Goal: Task Accomplishment & Management: Manage account settings

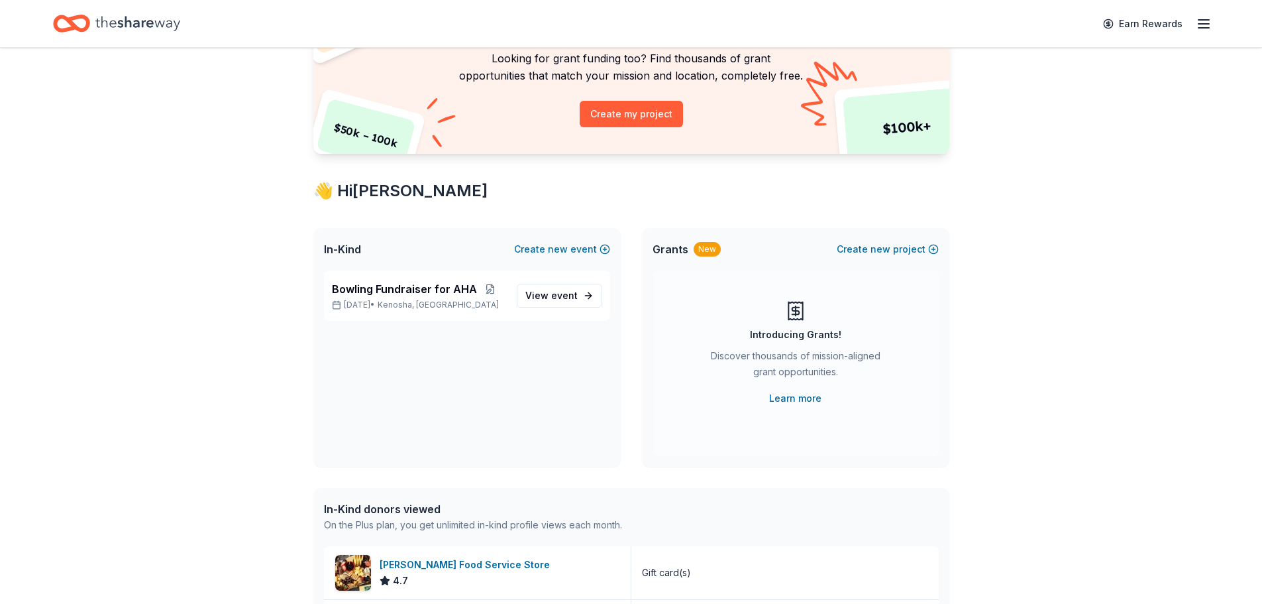
scroll to position [133, 0]
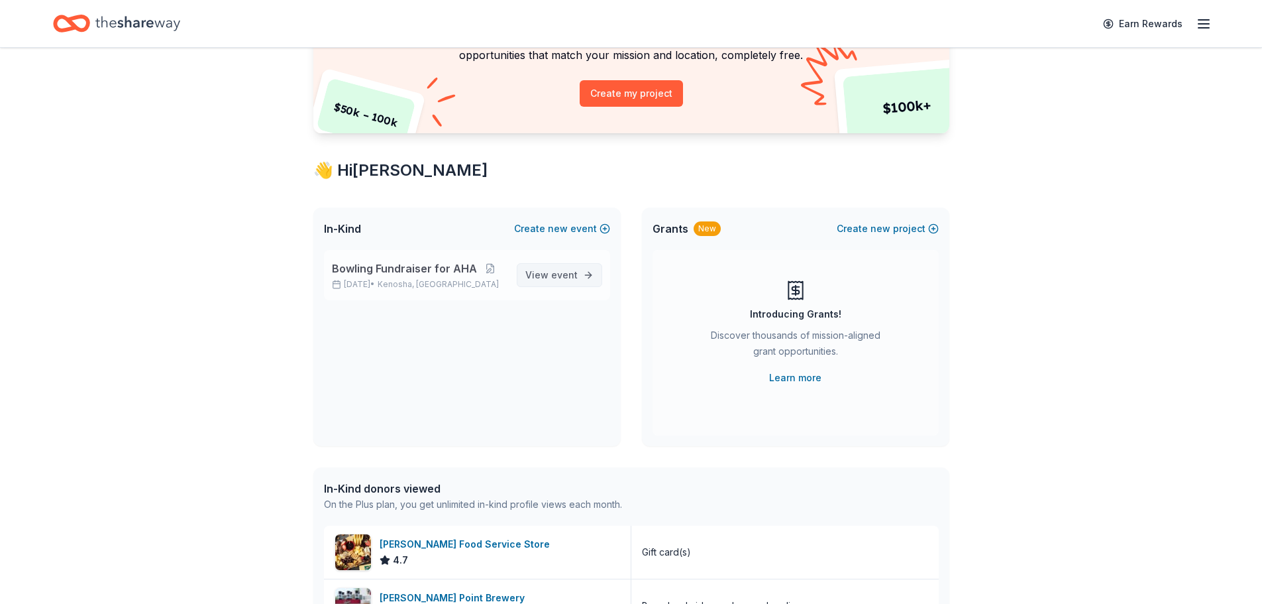
click at [551, 278] on span "View event" at bounding box center [551, 275] width 52 height 16
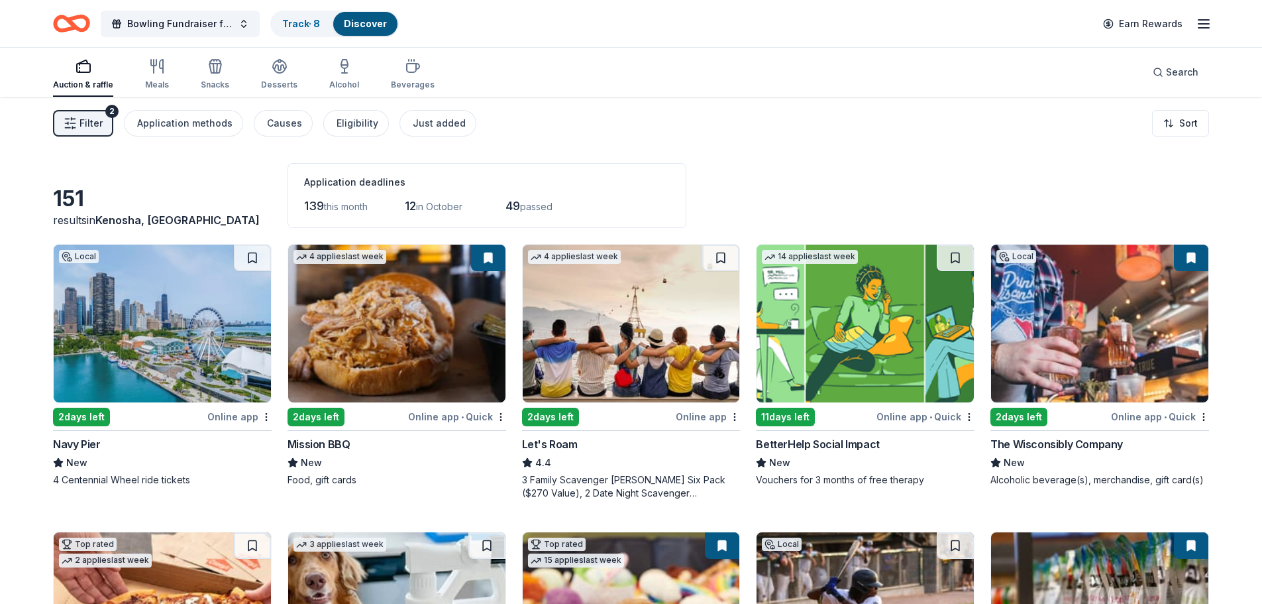
click at [70, 19] on icon "Home" at bounding box center [78, 23] width 21 height 13
click at [292, 22] on link "Track · 8" at bounding box center [301, 23] width 38 height 11
click at [297, 21] on link "Track · 8" at bounding box center [301, 23] width 38 height 11
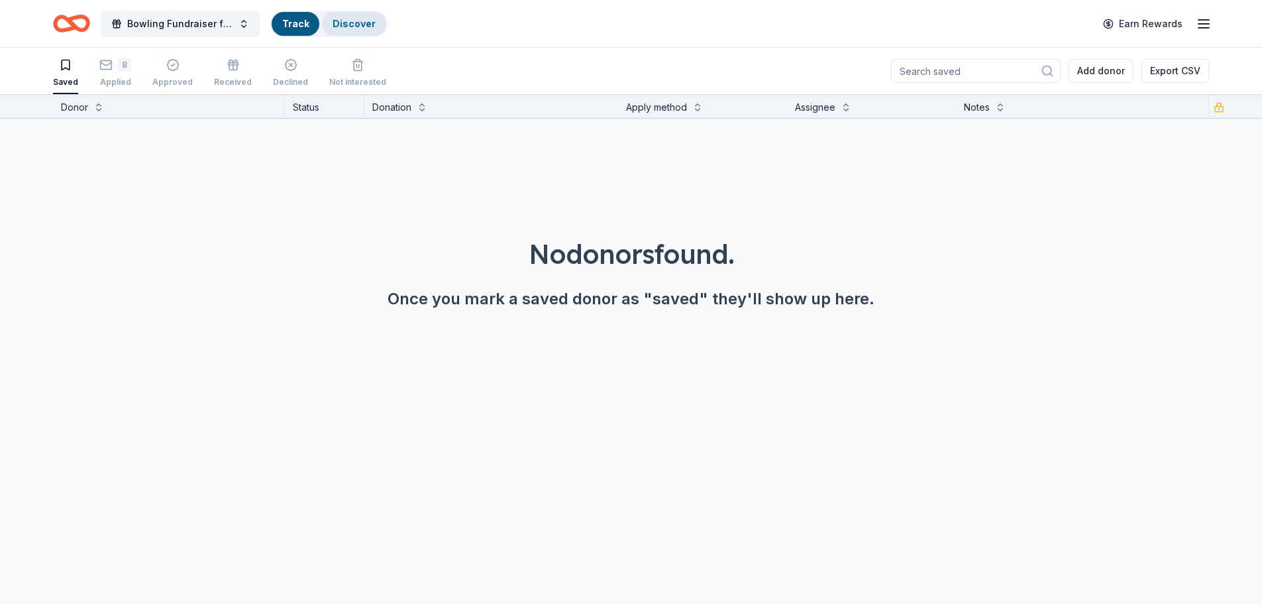
scroll to position [1, 0]
click at [1196, 25] on icon "button" at bounding box center [1204, 24] width 16 height 16
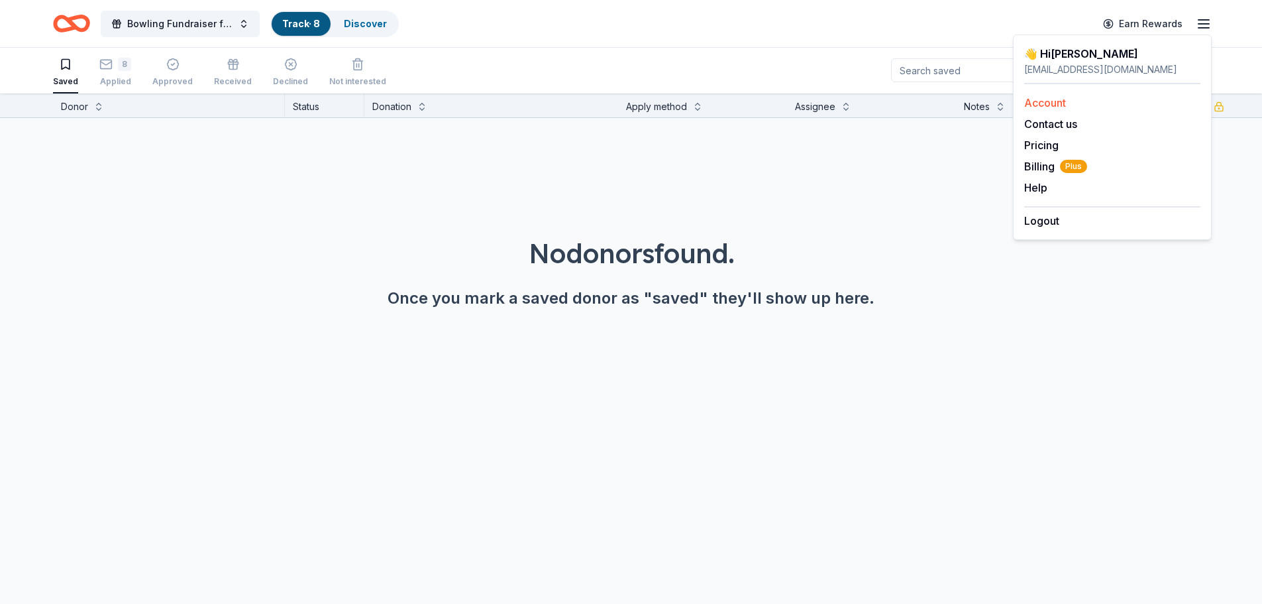
click at [1058, 105] on link "Account" at bounding box center [1045, 102] width 42 height 13
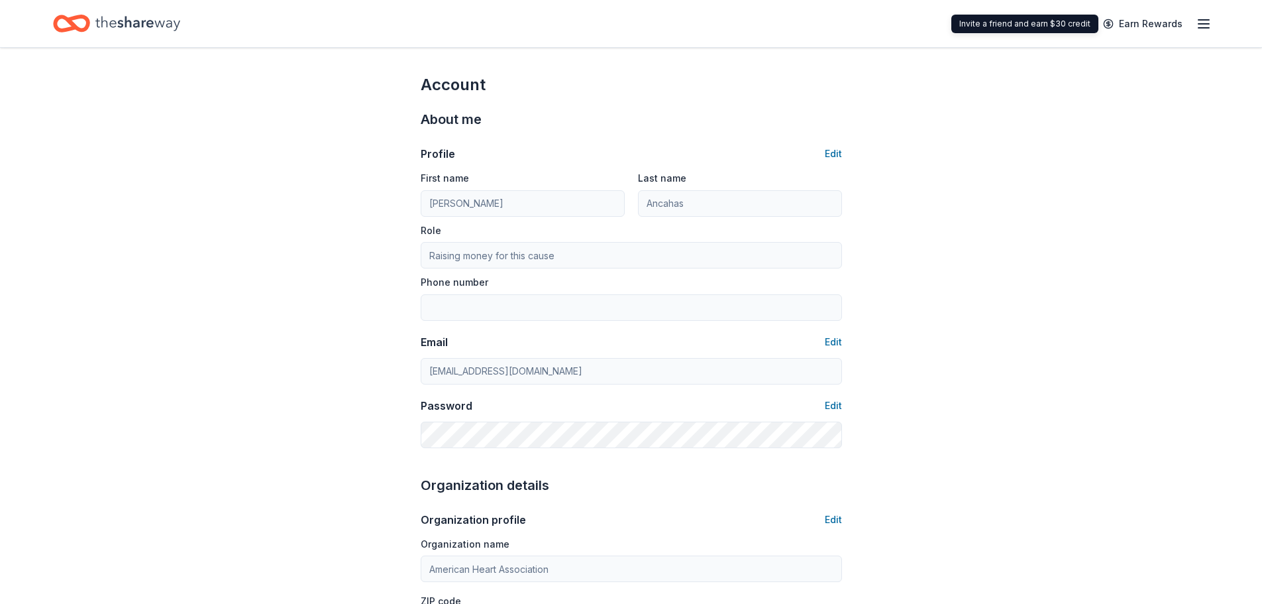
click at [1198, 22] on icon "button" at bounding box center [1204, 24] width 16 height 16
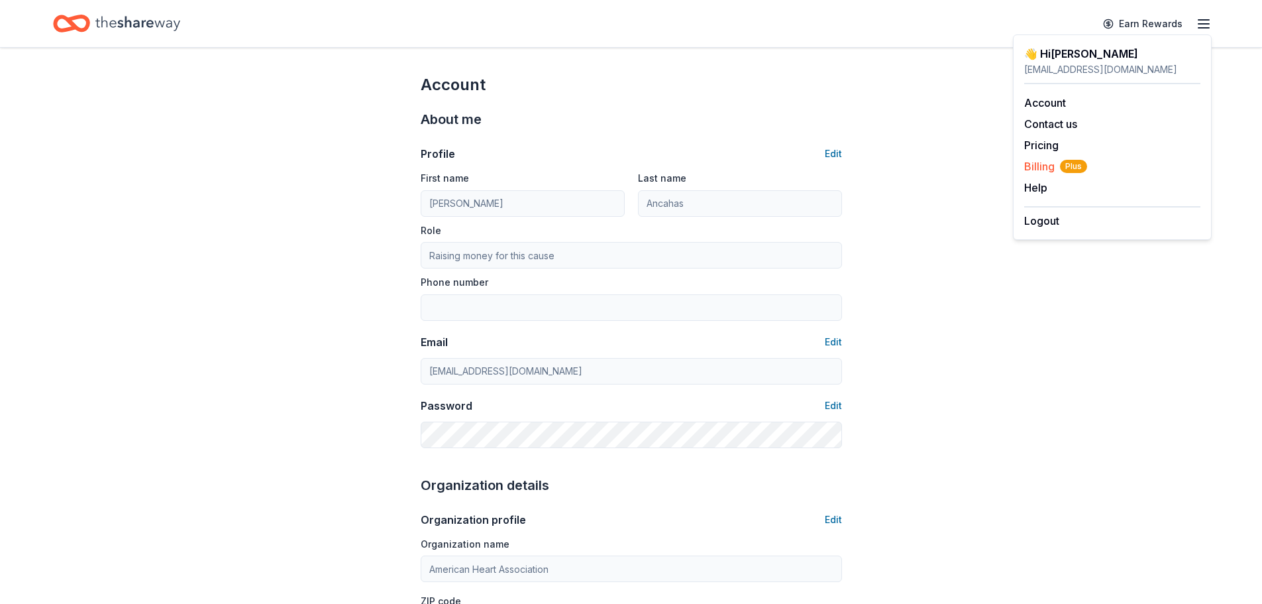
click at [1044, 167] on span "Billing Plus" at bounding box center [1055, 166] width 63 height 16
